Goal: Task Accomplishment & Management: Use online tool/utility

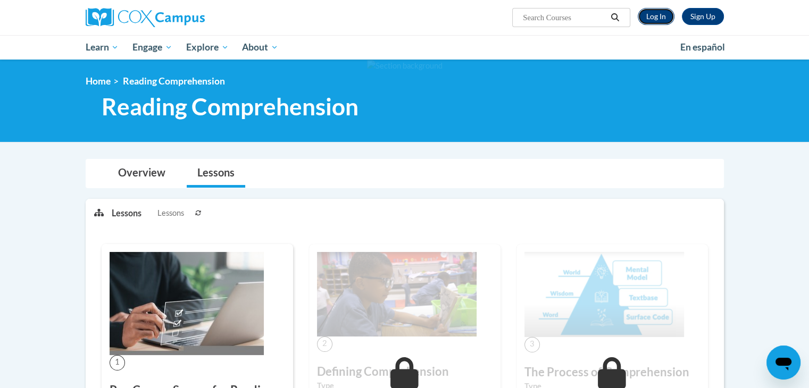
click at [658, 20] on link "Log In" at bounding box center [656, 16] width 37 height 17
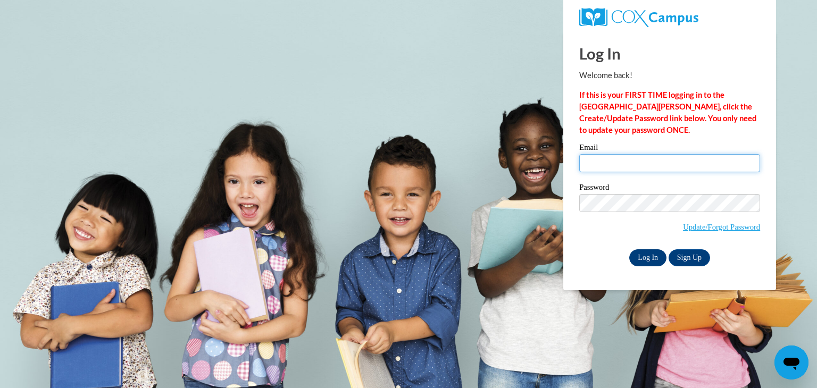
type input "elabuda@kusd.edu"
click at [646, 256] on input "Log In" at bounding box center [647, 258] width 37 height 17
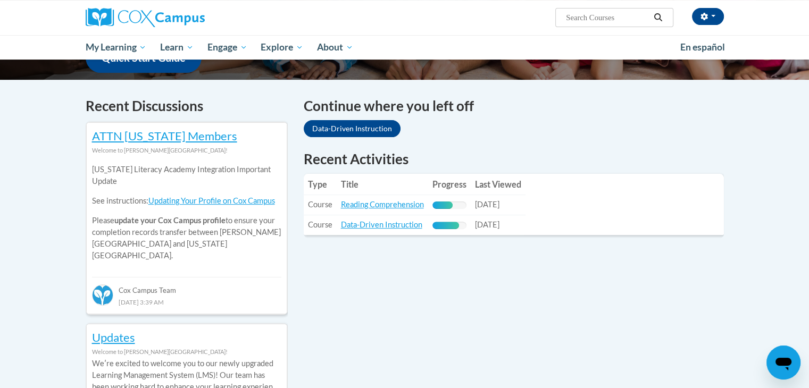
scroll to position [298, 0]
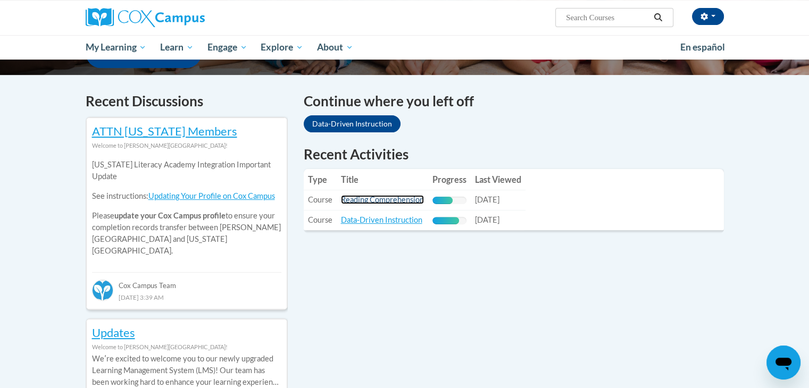
click at [398, 198] on link "Reading Comprehension" at bounding box center [382, 199] width 83 height 9
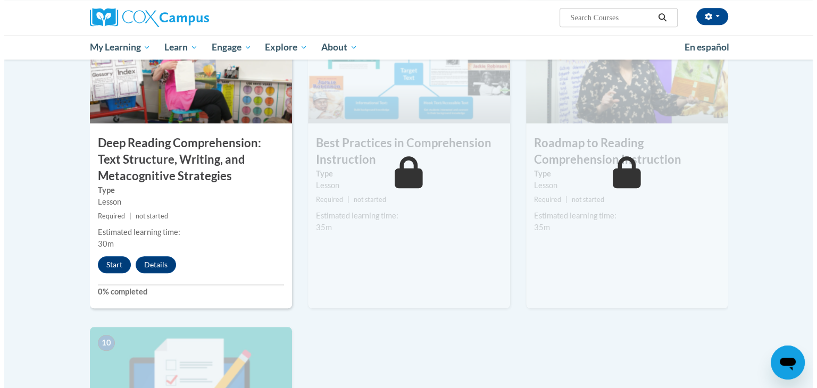
scroll to position [854, 0]
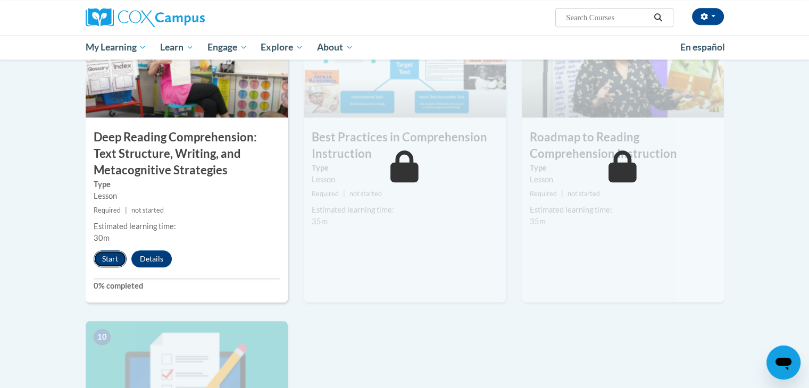
click at [103, 258] on button "Start" at bounding box center [110, 259] width 33 height 17
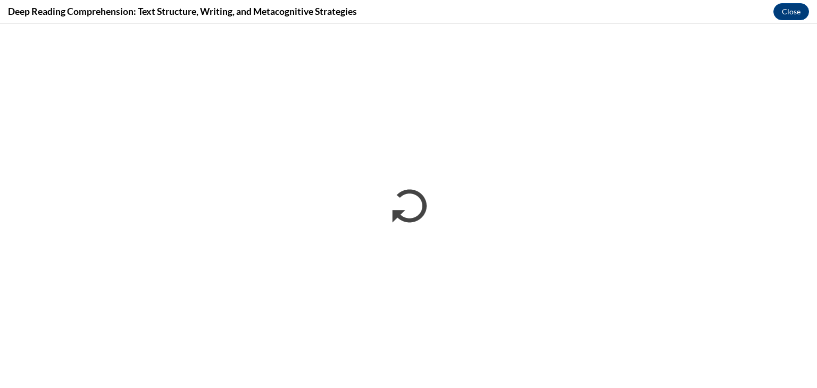
scroll to position [0, 0]
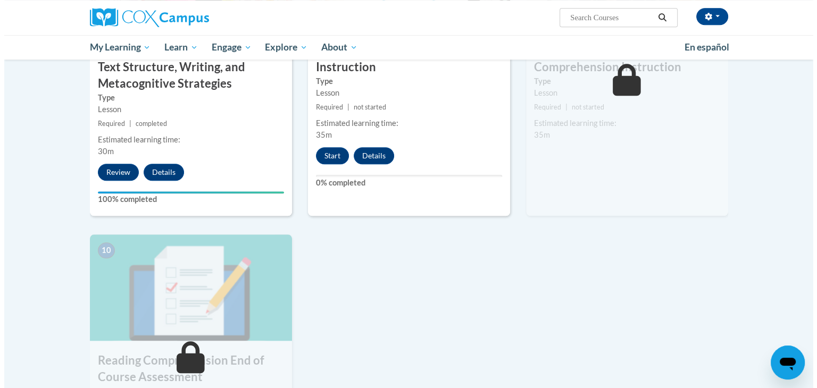
scroll to position [943, 0]
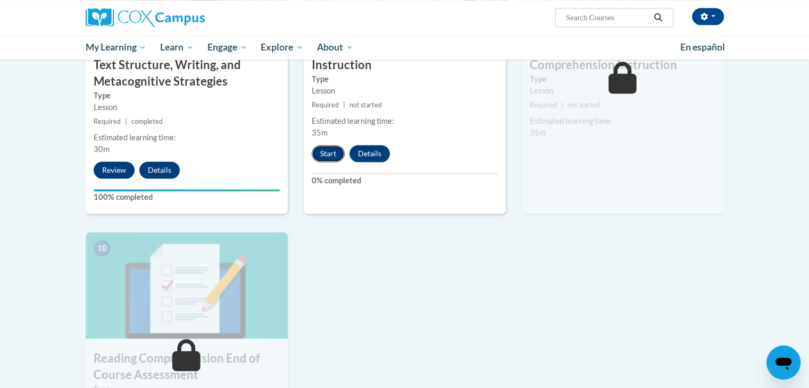
click at [323, 152] on button "Start" at bounding box center [328, 153] width 33 height 17
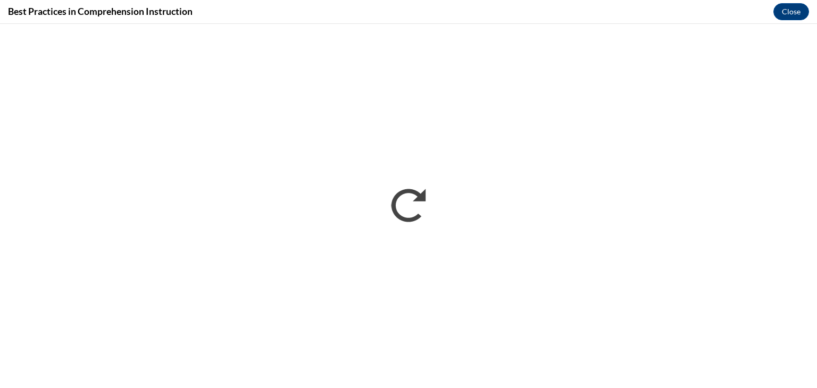
scroll to position [0, 0]
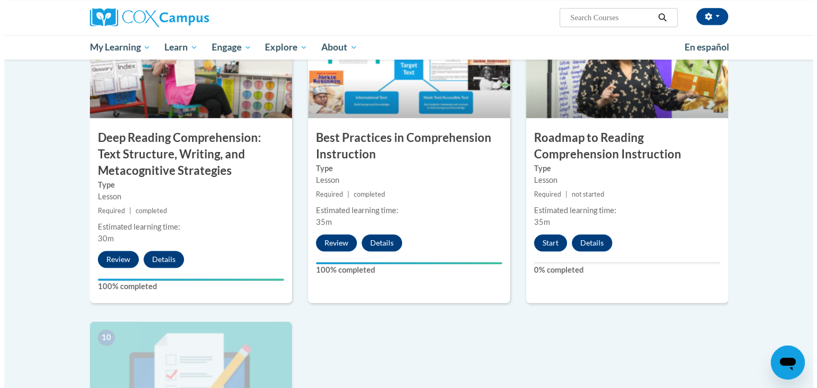
scroll to position [850, 0]
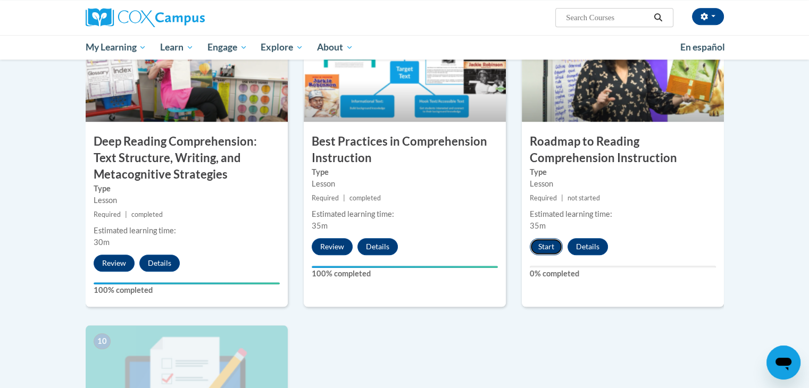
click at [551, 245] on button "Start" at bounding box center [546, 246] width 33 height 17
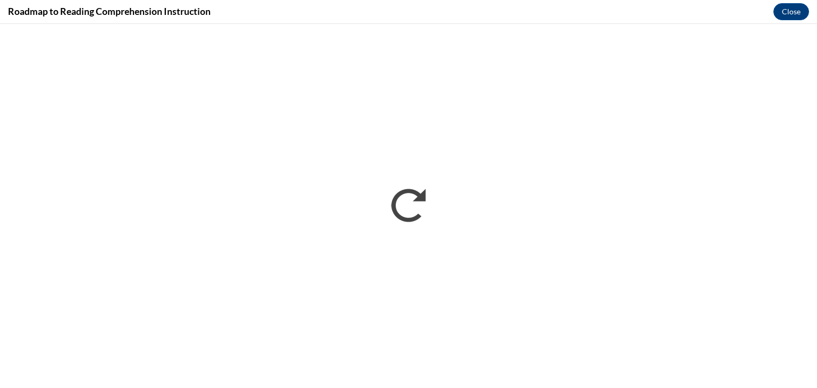
scroll to position [0, 0]
